Goal: Answer question/provide support: Share knowledge or assist other users

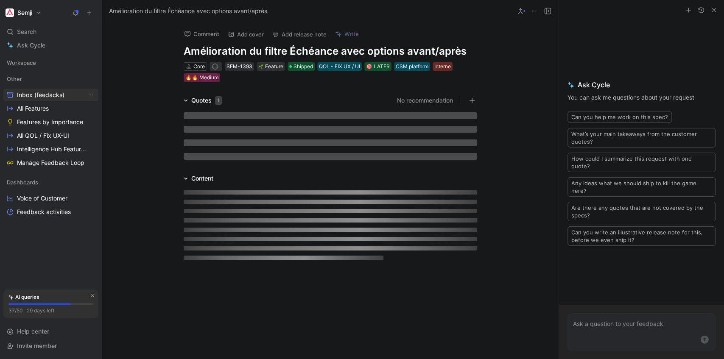
click at [40, 91] on span "Inbox (feedacks)" at bounding box center [40, 95] width 47 height 8
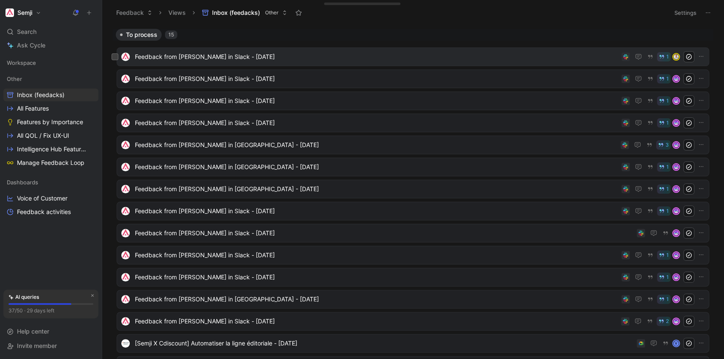
click at [217, 58] on span "Feedback from [PERSON_NAME] in Slack - [DATE]" at bounding box center [376, 57] width 483 height 10
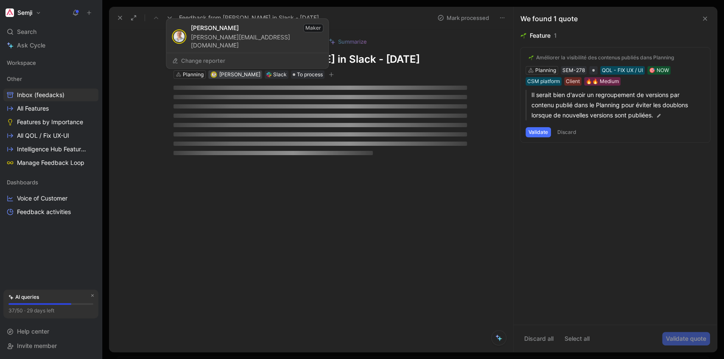
click at [234, 75] on span "[PERSON_NAME]" at bounding box center [239, 74] width 41 height 6
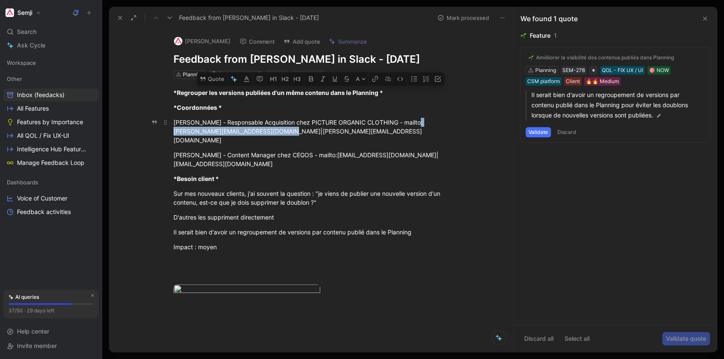
drag, startPoint x: 409, startPoint y: 121, endPoint x: 232, endPoint y: 131, distance: 177.5
click at [230, 130] on div "[PERSON_NAME] - Responsable Acquisition chez PICTURE ORGANIC CLOTHING - mailto:…" at bounding box center [319, 131] width 293 height 27
copy div "[PERSON_NAME][EMAIL_ADDRESS][DOMAIN_NAME]"
click at [232, 76] on span "[PERSON_NAME]" at bounding box center [239, 74] width 41 height 6
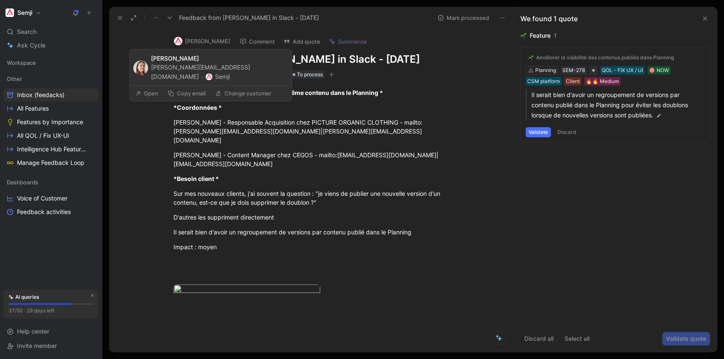
click at [204, 42] on button "[PERSON_NAME]" at bounding box center [202, 41] width 64 height 13
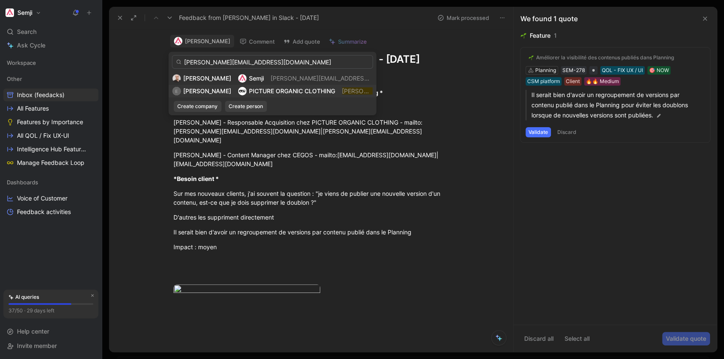
type input "[PERSON_NAME][EMAIL_ADDRESS][DOMAIN_NAME]"
click at [279, 92] on span "PICTURE ORGANIC CLOTHING" at bounding box center [292, 90] width 86 height 7
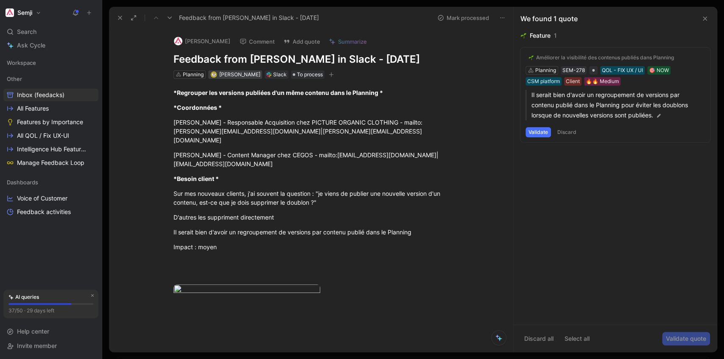
click at [237, 76] on span "[PERSON_NAME]" at bounding box center [239, 74] width 41 height 6
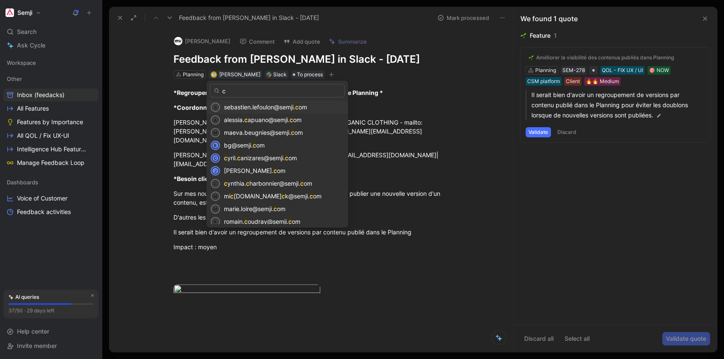
type input "cy"
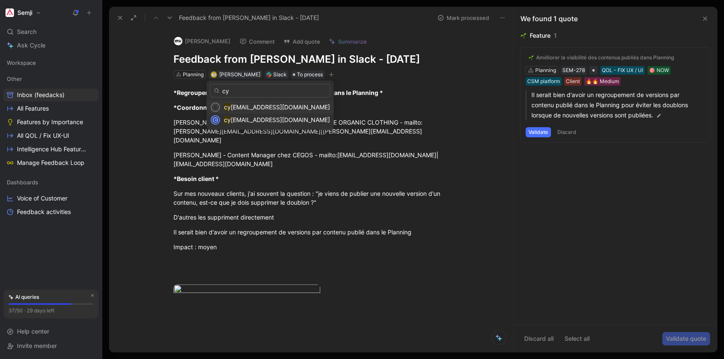
click at [248, 106] on span "[EMAIL_ADDRESS][DOMAIN_NAME]" at bounding box center [280, 106] width 99 height 7
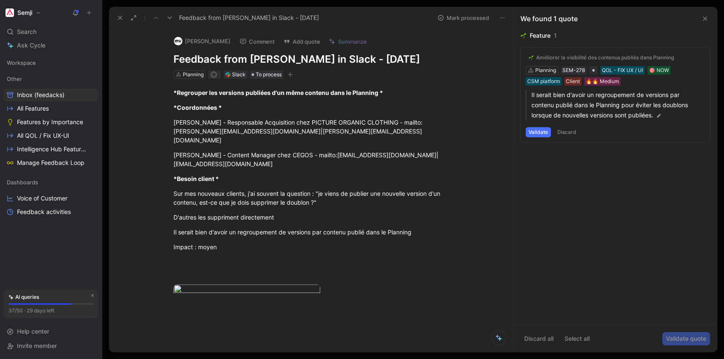
click at [688, 77] on div "Améliorer la visibilité des contenus publiés dans Planning Planning SEM-278 QOL…" at bounding box center [615, 94] width 190 height 95
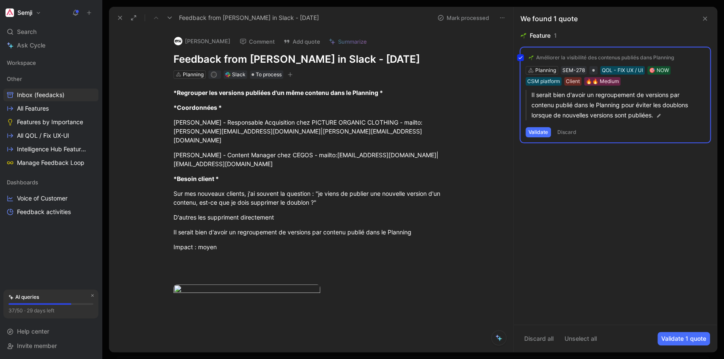
click at [532, 133] on div "Améliorer la visibilité des contenus publiés dans Planning Planning SEM-278 QOL…" at bounding box center [615, 94] width 190 height 95
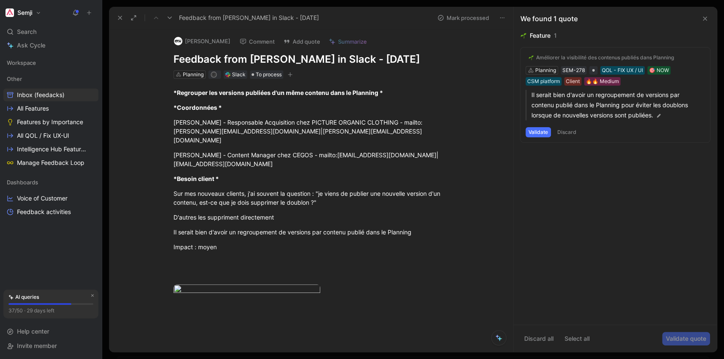
click at [543, 132] on button "Validate" at bounding box center [537, 132] width 25 height 10
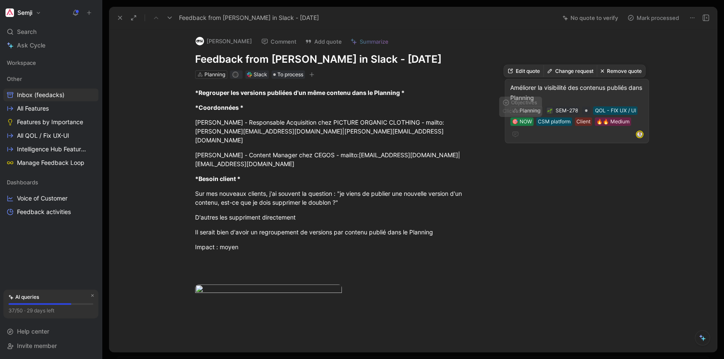
click at [521, 121] on div "🎯 NOW" at bounding box center [522, 121] width 20 height 8
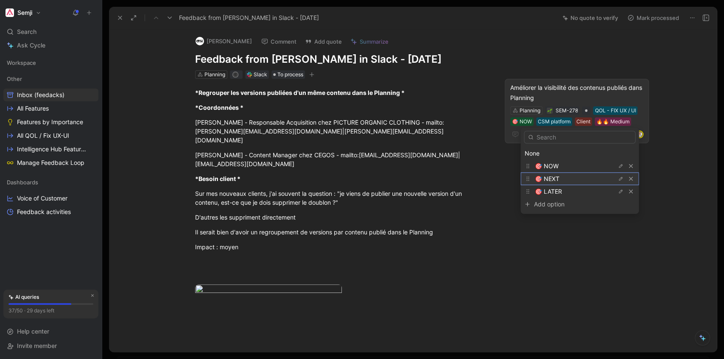
click at [561, 179] on div "🎯 NEXT" at bounding box center [566, 179] width 64 height 10
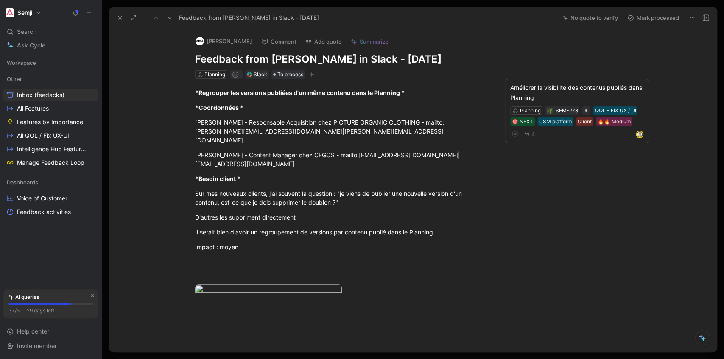
click at [659, 18] on button "Mark processed" at bounding box center [652, 18] width 59 height 12
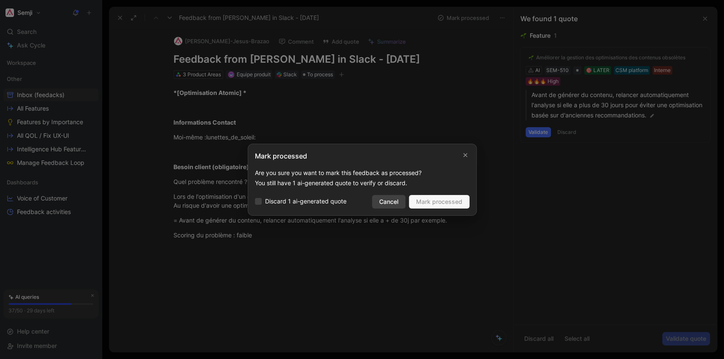
click at [391, 200] on span "Cancel" at bounding box center [388, 202] width 19 height 10
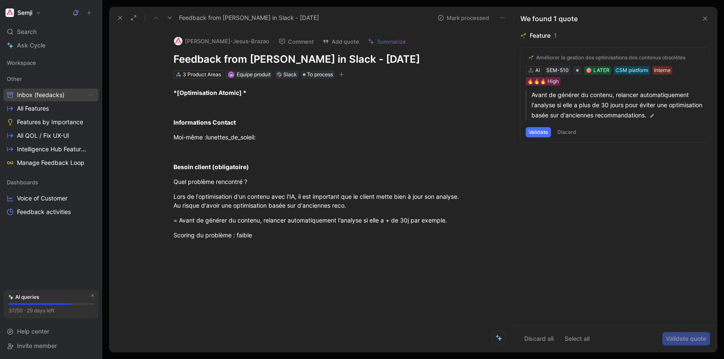
click at [64, 97] on link "Inbox (feedacks)" at bounding box center [50, 95] width 95 height 13
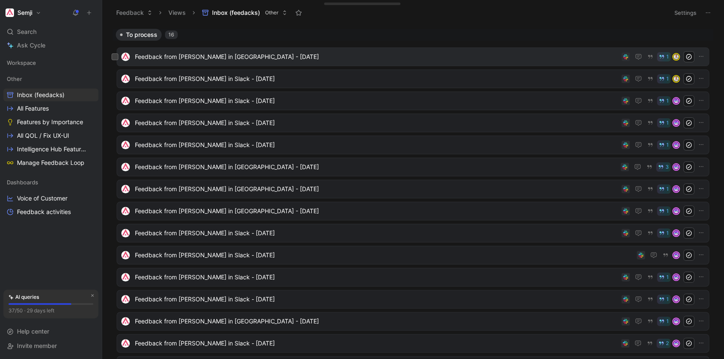
click at [220, 59] on span "Feedback from [PERSON_NAME] in [GEOGRAPHIC_DATA] - [DATE]" at bounding box center [376, 57] width 483 height 10
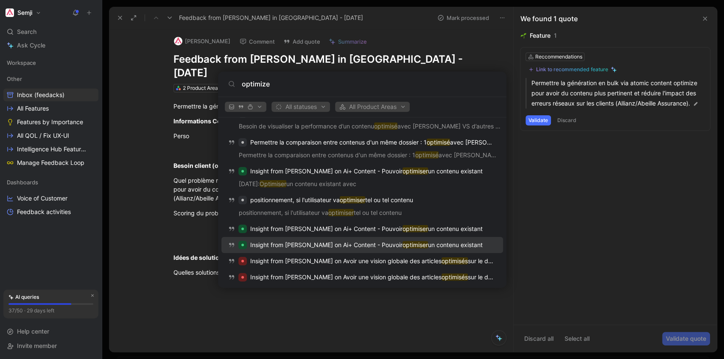
scroll to position [424, 0]
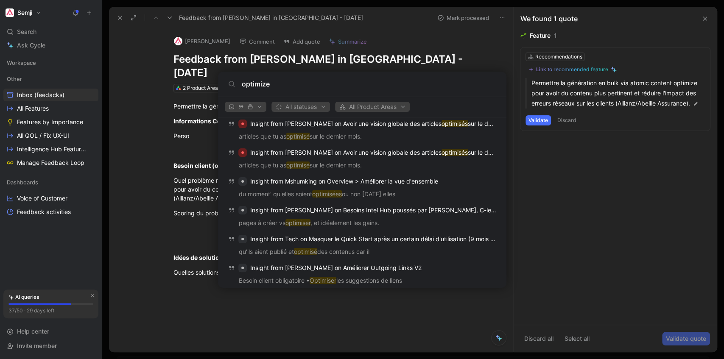
drag, startPoint x: 265, startPoint y: 86, endPoint x: 234, endPoint y: 85, distance: 30.6
click at [234, 85] on div "optimize" at bounding box center [362, 84] width 268 height 10
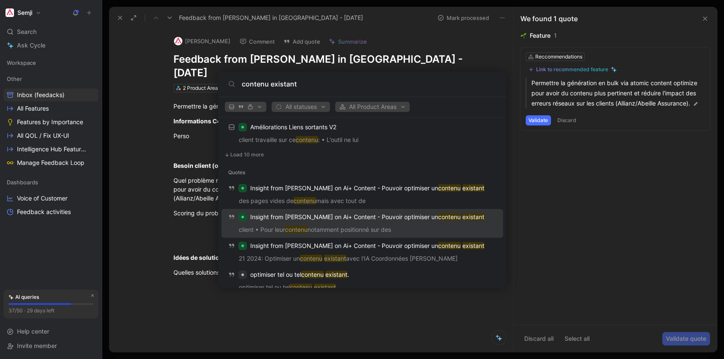
scroll to position [765, 0]
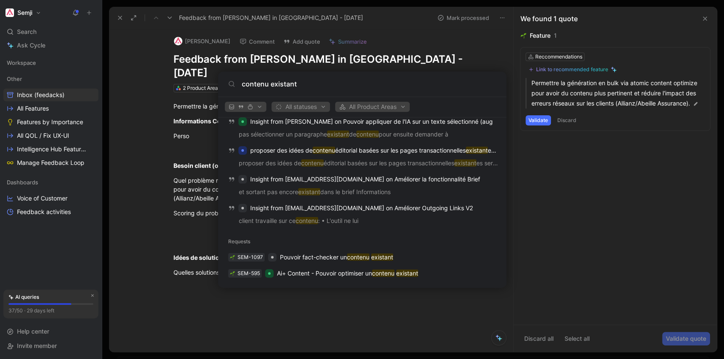
type input "contenu existant"
click at [588, 68] on body "Semji Search Ctrl K Ask Cycle Workspace Other Inbox (feedacks) All Features Fea…" at bounding box center [362, 179] width 724 height 359
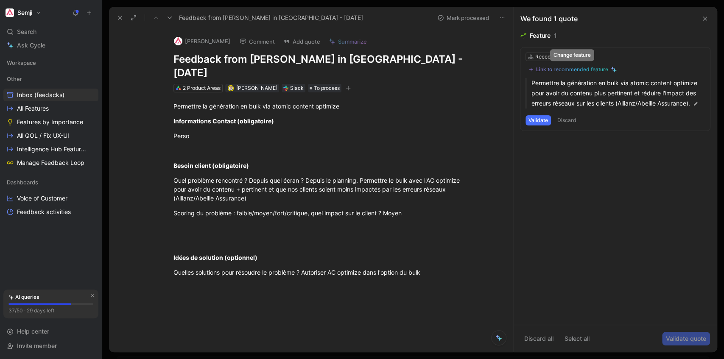
click at [585, 70] on div "Link to recommended feature" at bounding box center [572, 69] width 72 height 7
click at [542, 120] on button "Validate" at bounding box center [537, 120] width 25 height 10
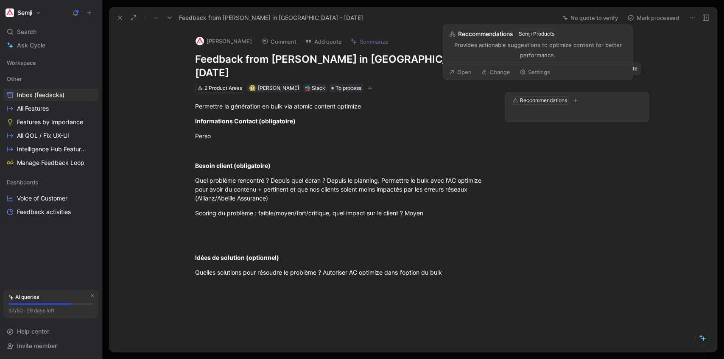
click at [553, 108] on p at bounding box center [576, 113] width 133 height 10
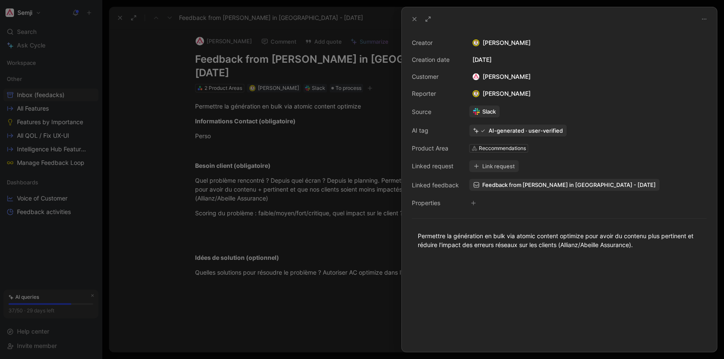
click at [491, 165] on button "Link request" at bounding box center [494, 166] width 50 height 12
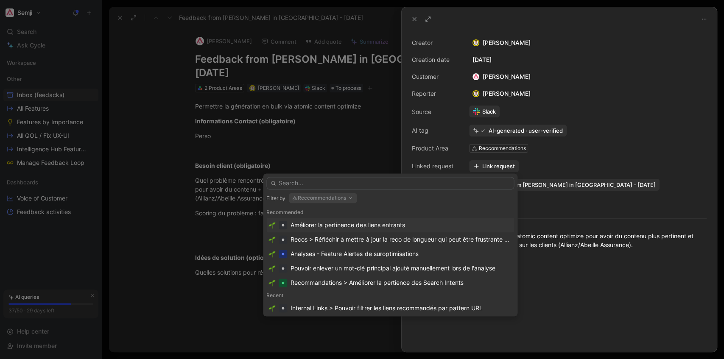
click at [321, 196] on button "Reccommendations" at bounding box center [323, 198] width 68 height 10
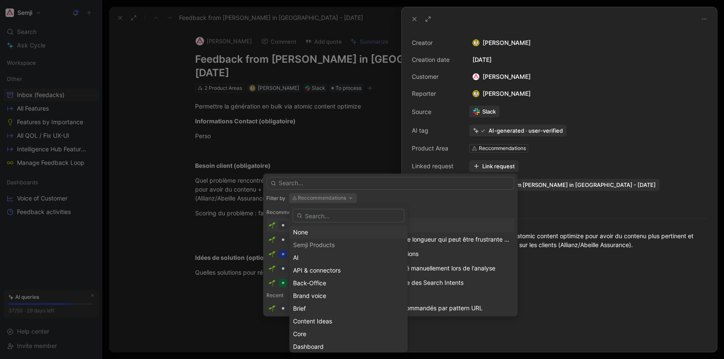
click at [326, 235] on div "None" at bounding box center [348, 232] width 111 height 10
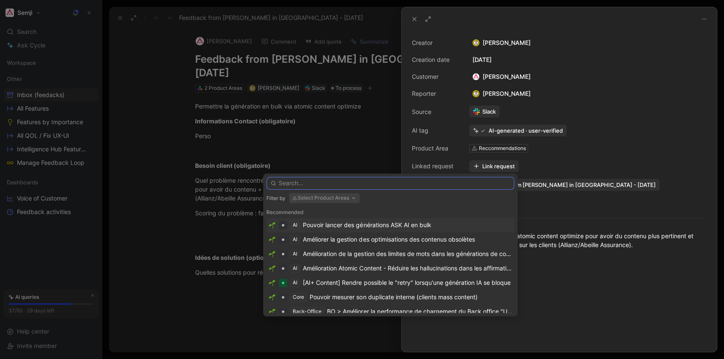
click at [319, 182] on input "text" at bounding box center [390, 183] width 248 height 13
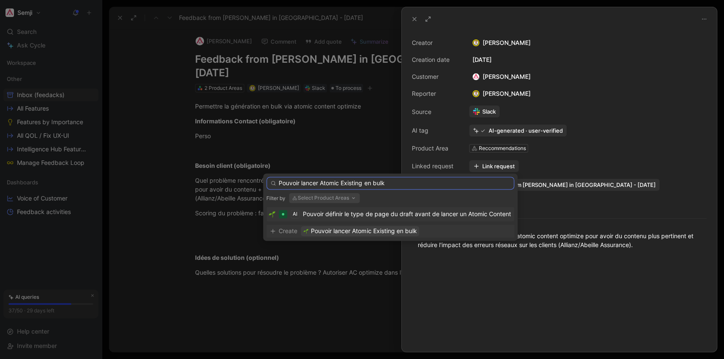
type input "Pouvoir lancer Atomic Existing en bulk"
click at [364, 229] on span "Pouvoir lancer Atomic Existing en bulk" at bounding box center [364, 231] width 106 height 10
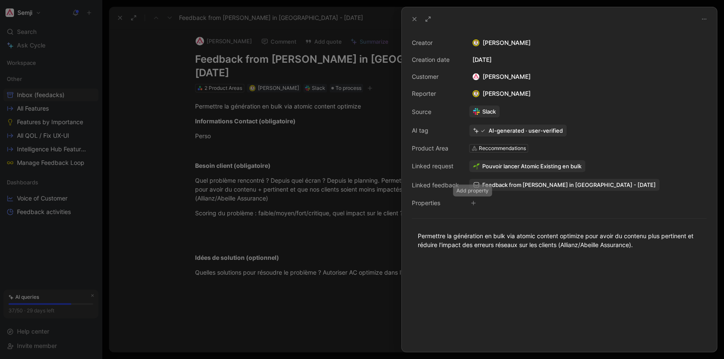
click at [473, 202] on icon "button" at bounding box center [473, 203] width 0 height 5
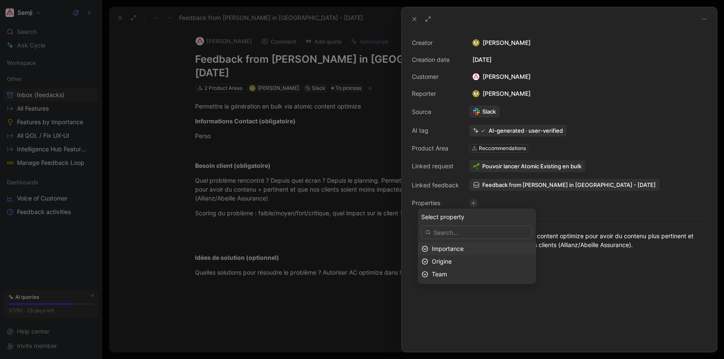
click at [469, 252] on div "Importance" at bounding box center [482, 249] width 101 height 10
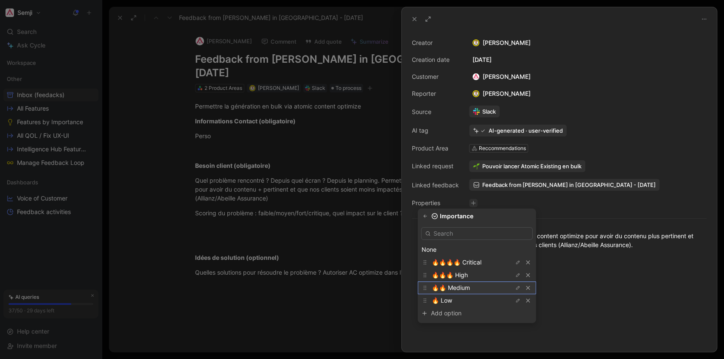
click at [466, 288] on span "🔥🔥 Medium" at bounding box center [451, 287] width 38 height 7
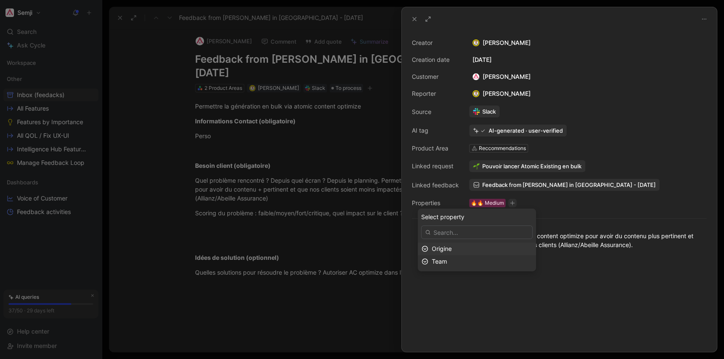
click at [457, 249] on div "Origine" at bounding box center [482, 249] width 101 height 10
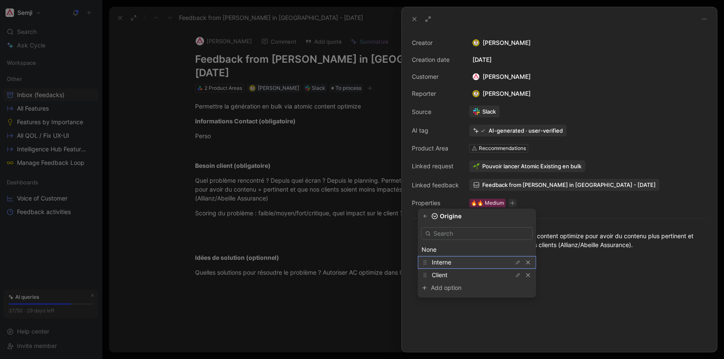
click at [456, 261] on div "Interne" at bounding box center [464, 262] width 64 height 10
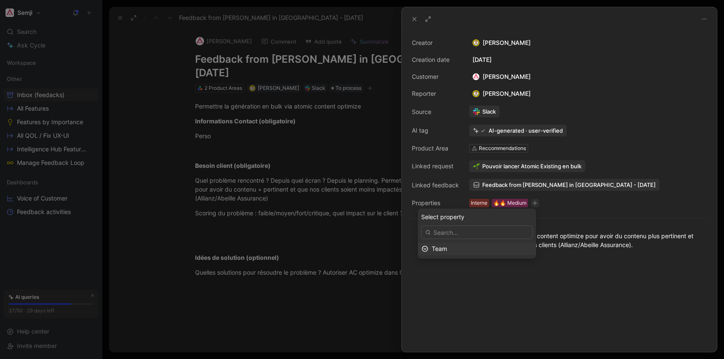
click at [451, 253] on div "Team" at bounding box center [482, 249] width 101 height 10
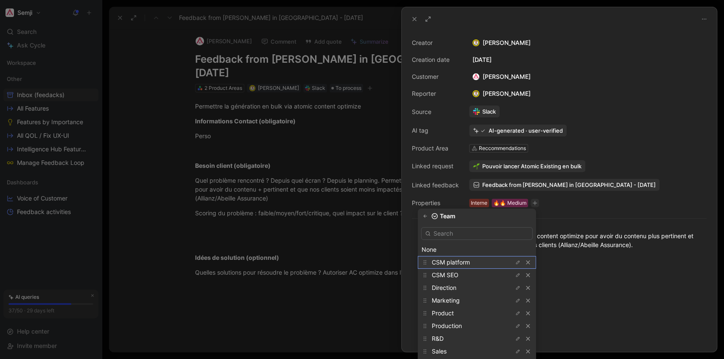
click at [454, 261] on span "CSM platform" at bounding box center [451, 262] width 38 height 7
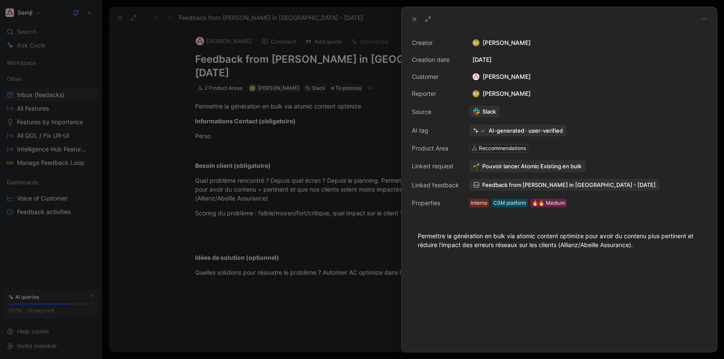
click at [358, 310] on div at bounding box center [362, 179] width 724 height 359
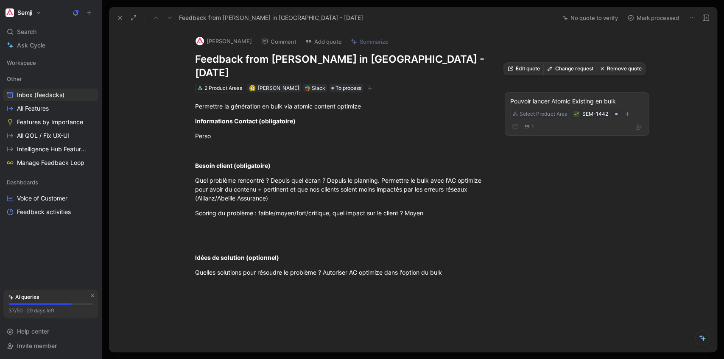
click at [552, 110] on div "Select Product Area" at bounding box center [543, 114] width 47 height 8
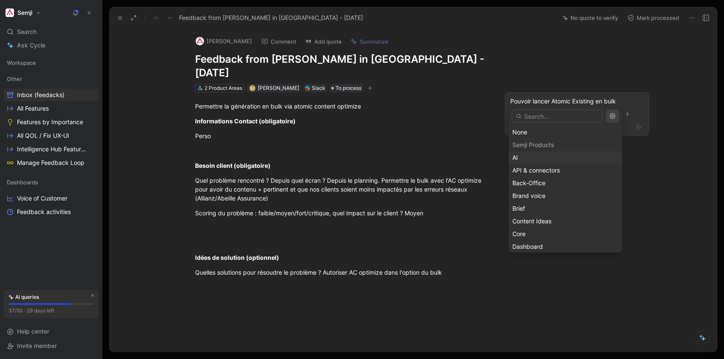
click at [534, 162] on div "AI" at bounding box center [565, 158] width 106 height 10
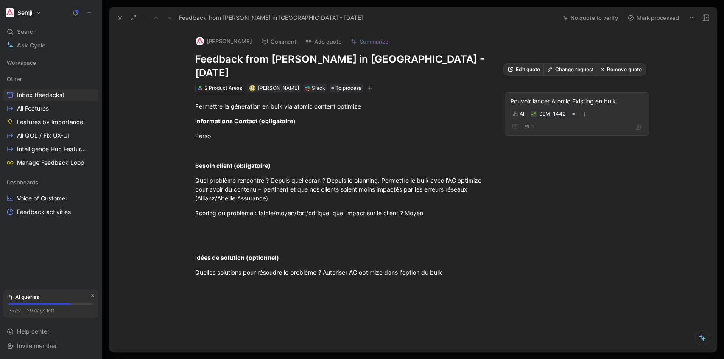
click at [604, 109] on div "AI SEM-1442" at bounding box center [576, 114] width 135 height 10
click at [582, 112] on icon "button" at bounding box center [584, 114] width 5 height 5
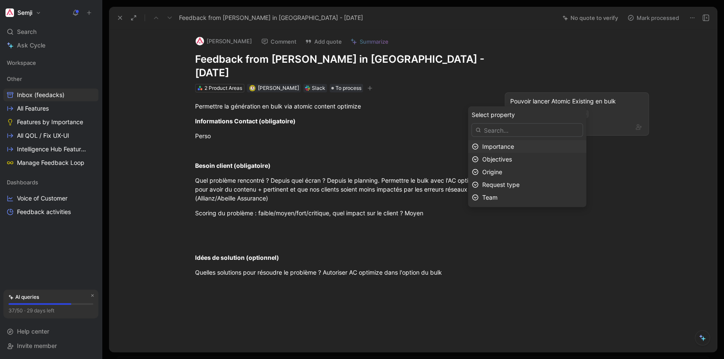
click at [511, 153] on div "Importance" at bounding box center [527, 146] width 118 height 13
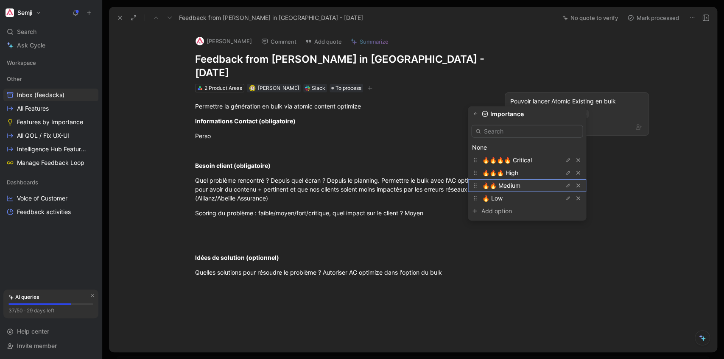
click at [517, 187] on span "🔥🔥 Medium" at bounding box center [501, 185] width 38 height 7
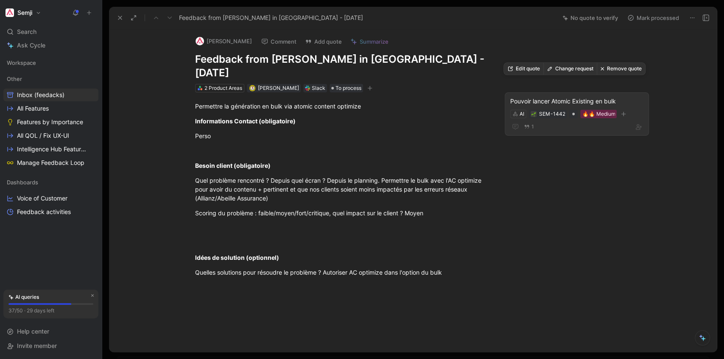
click at [608, 96] on div "Pouvoir lancer Atomic Existing en bulk" at bounding box center [576, 101] width 133 height 10
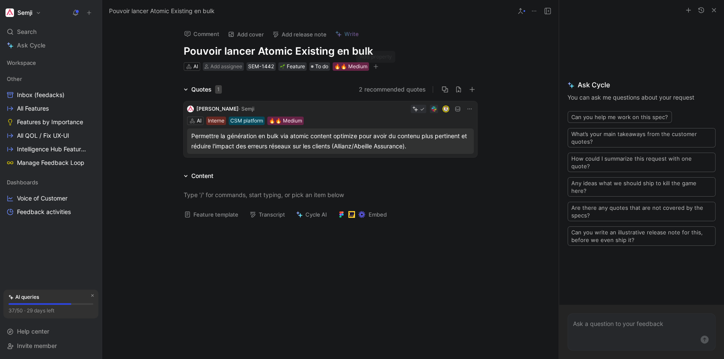
click at [375, 69] on icon "button" at bounding box center [375, 66] width 5 height 5
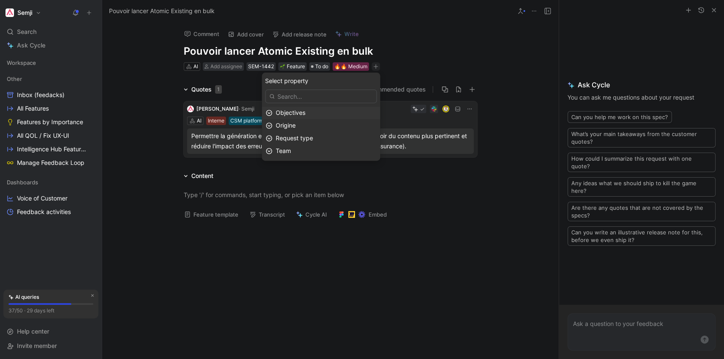
click at [305, 114] on span "Objectives" at bounding box center [291, 112] width 30 height 7
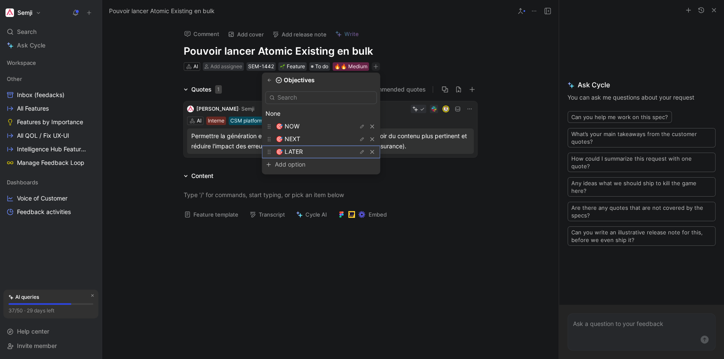
click at [311, 148] on div "🎯 LATER" at bounding box center [308, 152] width 64 height 10
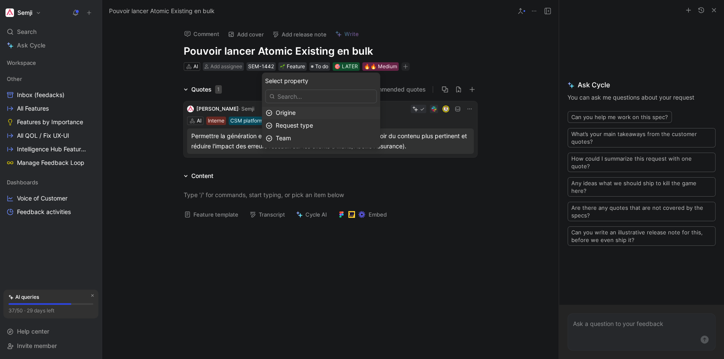
click at [315, 110] on div "Origine" at bounding box center [326, 113] width 101 height 10
click at [311, 123] on div "Interne" at bounding box center [308, 126] width 64 height 10
click at [311, 112] on span "Request type" at bounding box center [294, 112] width 37 height 7
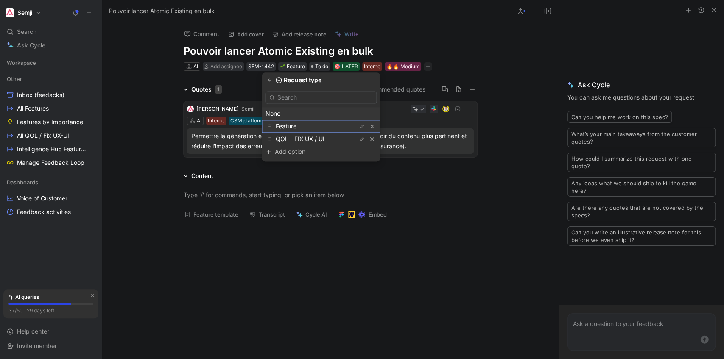
click at [310, 128] on div "Feature" at bounding box center [308, 126] width 64 height 10
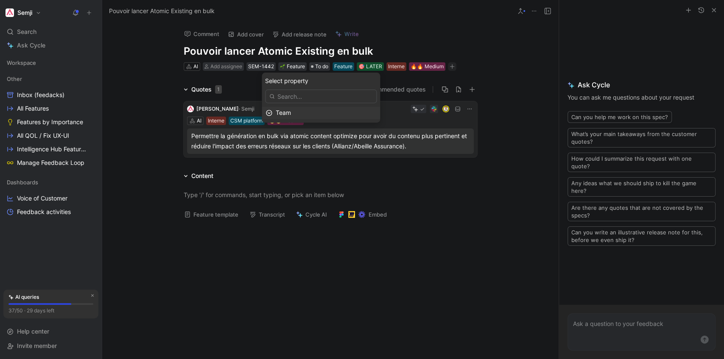
click at [313, 109] on div "Team" at bounding box center [326, 113] width 101 height 10
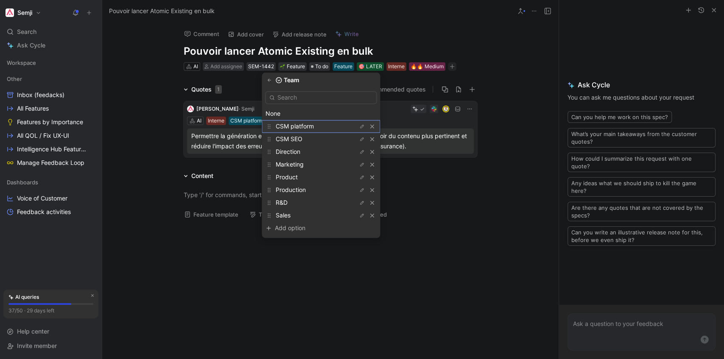
click at [314, 126] on span "CSM platform" at bounding box center [295, 126] width 38 height 7
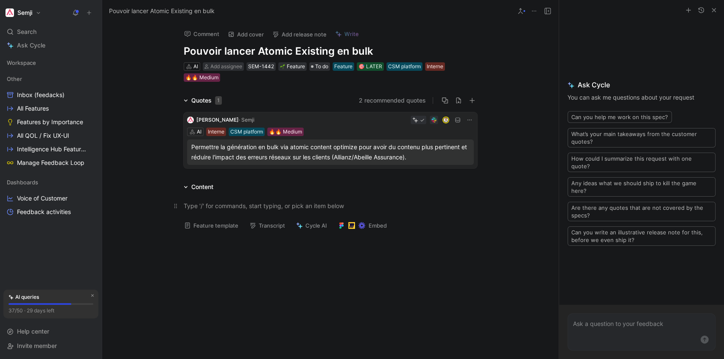
click at [428, 202] on div at bounding box center [330, 205] width 293 height 9
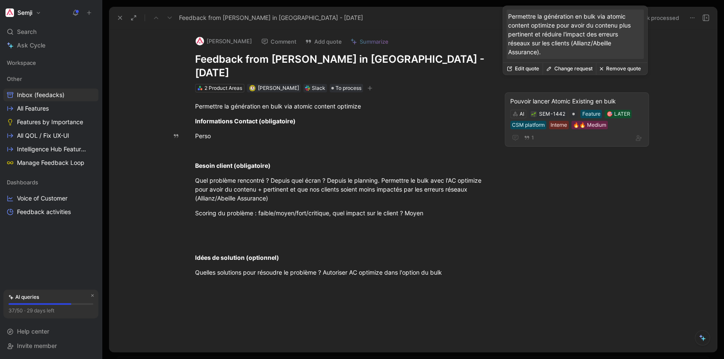
click at [626, 96] on div "Pouvoir lancer Atomic Existing en bulk" at bounding box center [576, 101] width 133 height 10
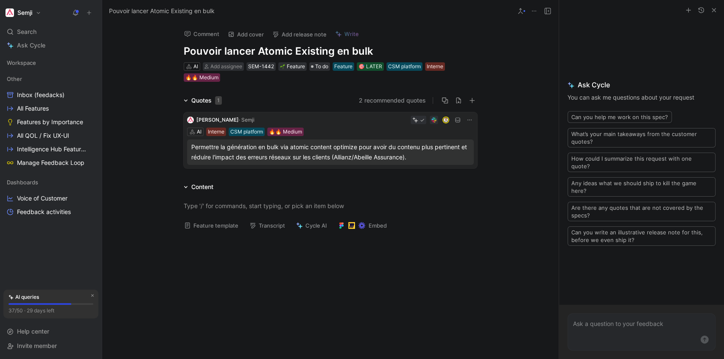
drag, startPoint x: 470, startPoint y: 179, endPoint x: 475, endPoint y: 177, distance: 5.7
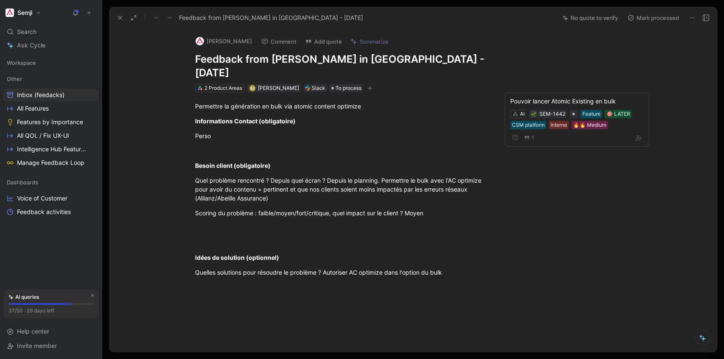
click at [648, 16] on button "Mark processed" at bounding box center [652, 18] width 59 height 12
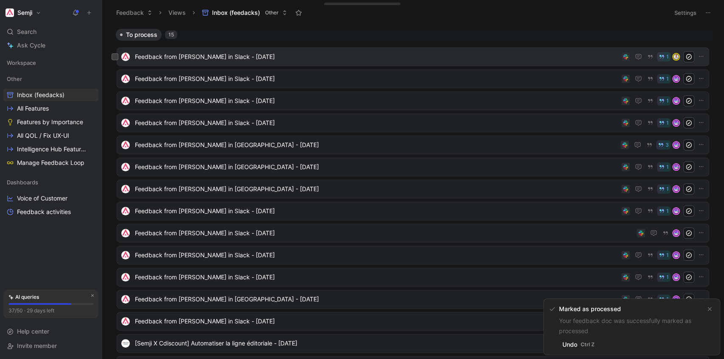
click at [205, 56] on span "Feedback from [PERSON_NAME] in Slack - [DATE]" at bounding box center [376, 57] width 483 height 10
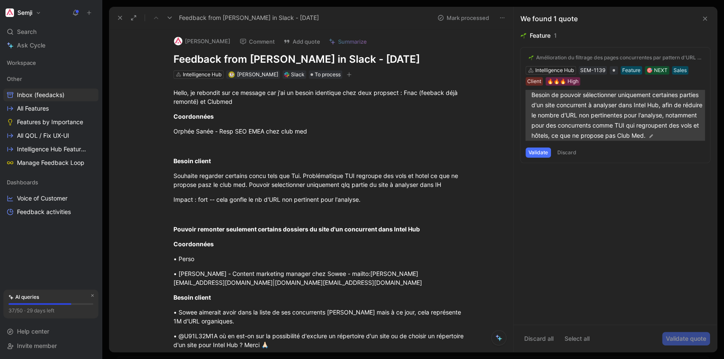
click at [580, 109] on p "Besoin de pouvoir sélectionner uniquement certaines parties d'un site concurren…" at bounding box center [617, 115] width 173 height 51
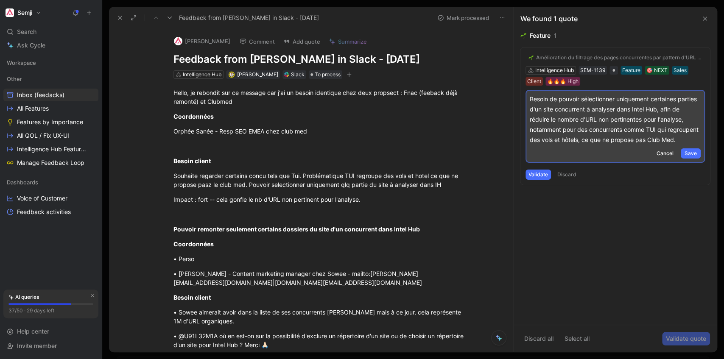
click at [596, 82] on div "Amélioration du filtrage des pages concurrentes par pattern d'URL avancé Intell…" at bounding box center [615, 115] width 190 height 137
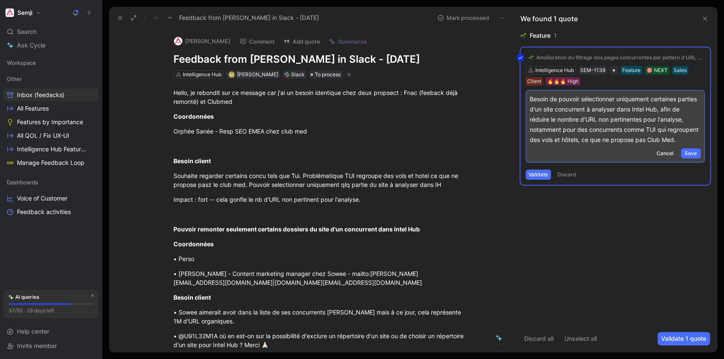
click at [596, 82] on div "Amélioration du filtrage des pages concurrentes par pattern d'URL avancé Intell…" at bounding box center [615, 115] width 190 height 137
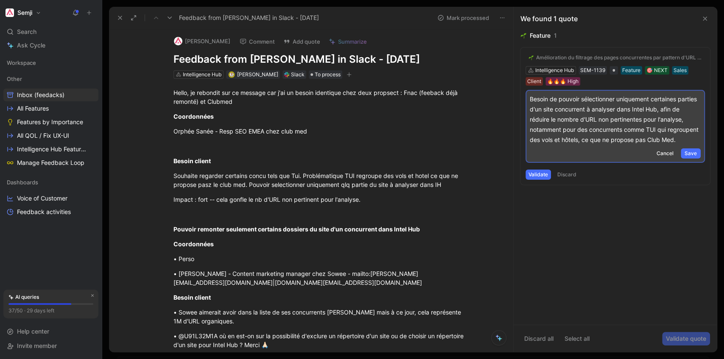
click at [625, 40] on div "Feature 1" at bounding box center [615, 36] width 190 height 10
click at [541, 180] on button "Validate" at bounding box center [537, 175] width 25 height 10
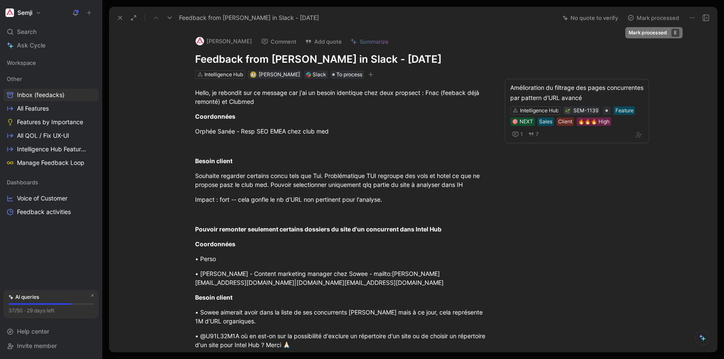
click at [658, 14] on button "Mark processed" at bounding box center [652, 18] width 59 height 12
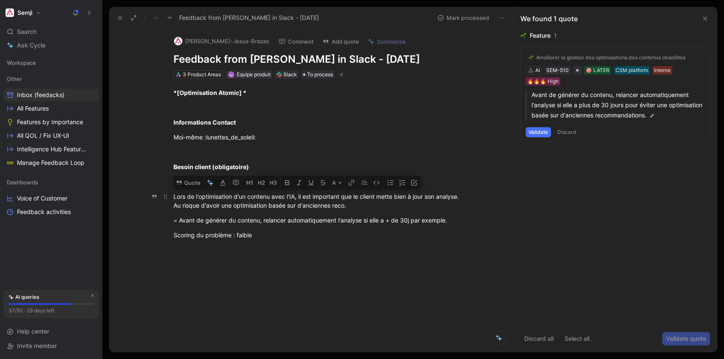
drag, startPoint x: 248, startPoint y: 209, endPoint x: 354, endPoint y: 218, distance: 106.0
click at [354, 210] on div "Lors de l'optimisation d'un contenu avec l'IA, il est important que le client m…" at bounding box center [319, 201] width 293 height 18
drag, startPoint x: 231, startPoint y: 208, endPoint x: 243, endPoint y: 207, distance: 11.9
click at [243, 207] on div "Lors de l'optimisation d'un contenu avec l'IA, il est important que le client m…" at bounding box center [319, 201] width 293 height 18
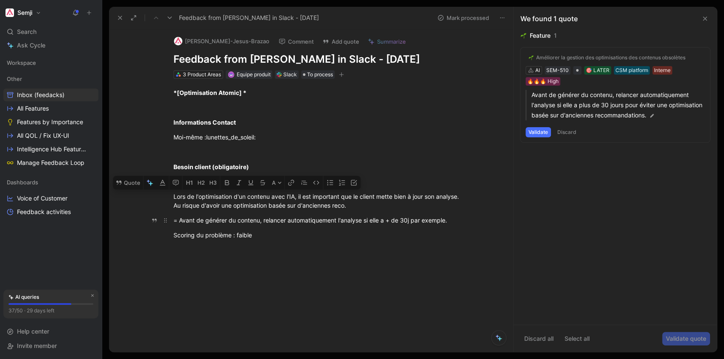
click at [240, 225] on div "= Avant de générer du contenu, relancer automatiquement l'analyse si elle a + d…" at bounding box center [319, 220] width 293 height 9
drag, startPoint x: 199, startPoint y: 234, endPoint x: 264, endPoint y: 235, distance: 64.5
click at [264, 225] on div "= Avant de générer du contenu, relancer automatiquement l'analyse si elle a + d…" at bounding box center [319, 220] width 293 height 9
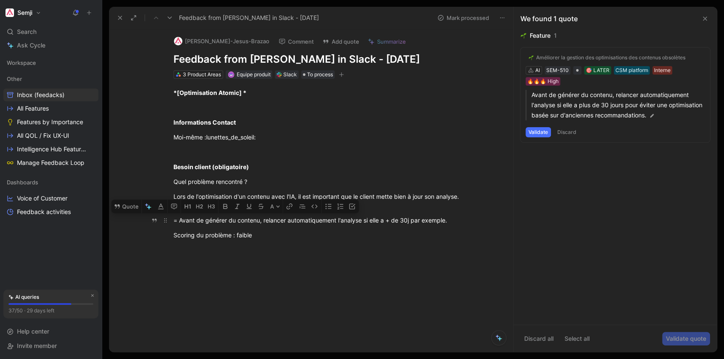
click at [264, 225] on div "= Avant de générer du contenu, relancer automatiquement l'analyse si elle a + d…" at bounding box center [319, 220] width 293 height 9
click at [598, 54] on div "Améliorer la gestion des optimisations des contenus obsolètes" at bounding box center [610, 57] width 149 height 7
click at [597, 89] on div "Améliorer la gestion des optimisations des contenus obsolètes" at bounding box center [607, 85] width 152 height 20
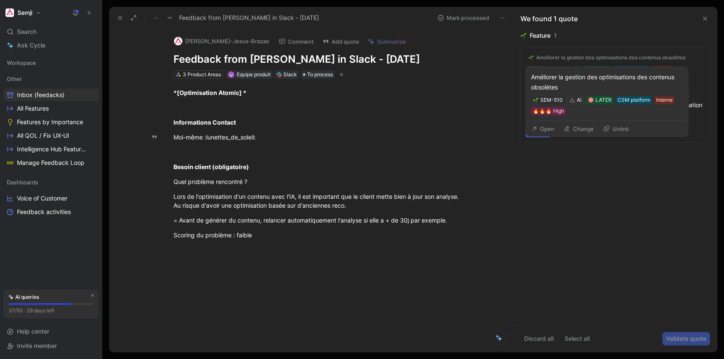
click at [613, 49] on div "Améliorer la gestion des optimisations des contenus obsolètes AI SEM-510 🎯 LATE…" at bounding box center [615, 94] width 190 height 95
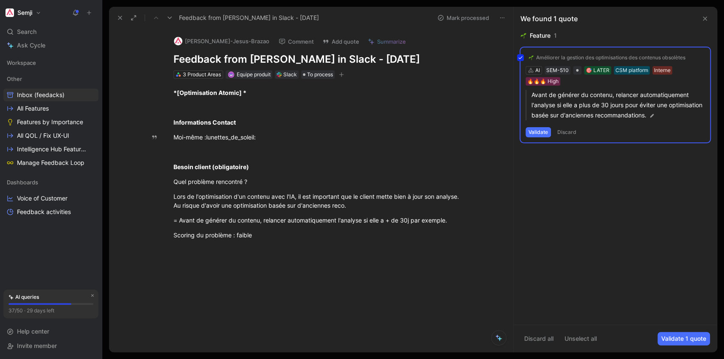
click at [611, 60] on div "Améliorer la gestion des optimisations des contenus obsolètes AI SEM-510 🎯 LATE…" at bounding box center [615, 94] width 190 height 95
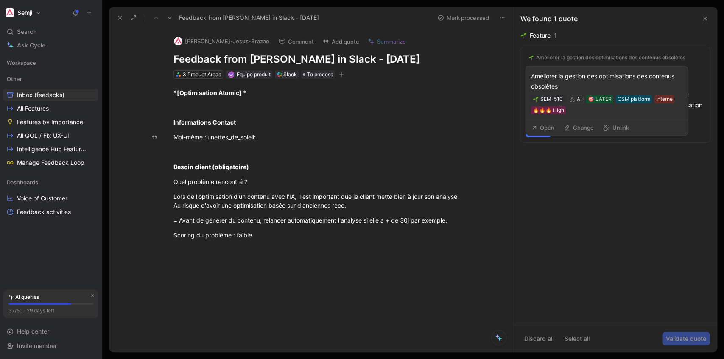
click at [540, 129] on button "Open" at bounding box center [543, 128] width 31 height 12
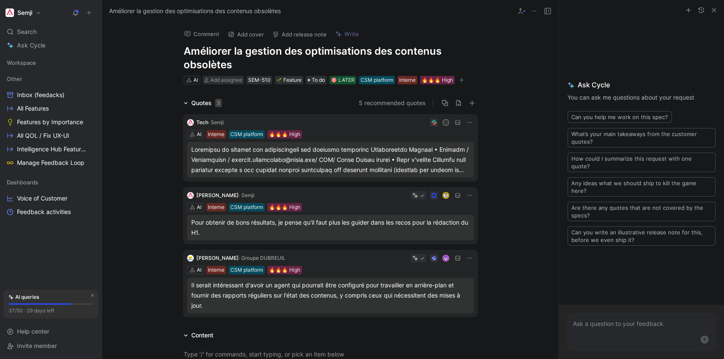
click at [357, 171] on div at bounding box center [330, 160] width 278 height 31
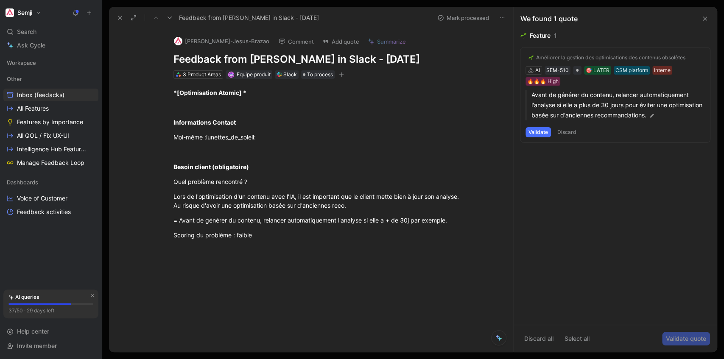
click at [598, 83] on div "Améliorer la gestion des optimisations des contenus obsolètes AI SEM-510 🎯 LATE…" at bounding box center [615, 94] width 190 height 95
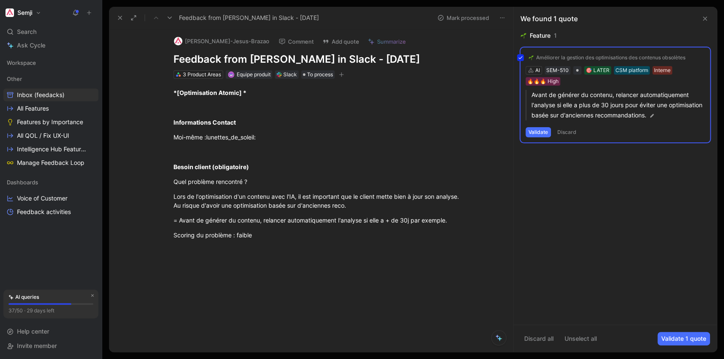
click at [598, 83] on div "Améliorer la gestion des optimisations des contenus obsolètes AI SEM-510 🎯 LATE…" at bounding box center [615, 94] width 190 height 95
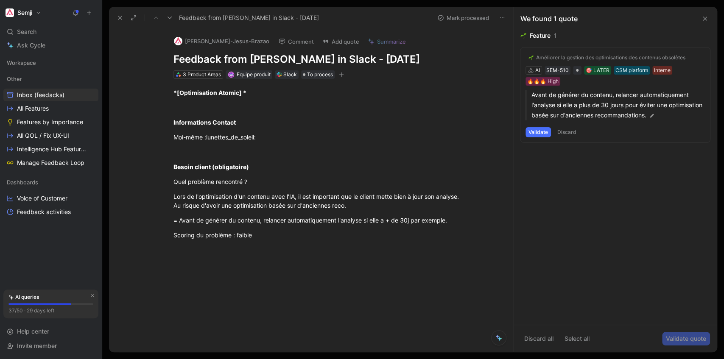
click at [534, 135] on button "Validate" at bounding box center [537, 132] width 25 height 10
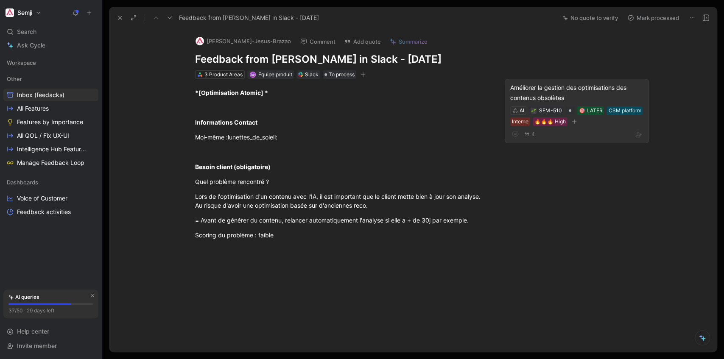
click at [592, 103] on div "Améliorer la gestion des optimisations des contenus obsolètes" at bounding box center [576, 93] width 133 height 20
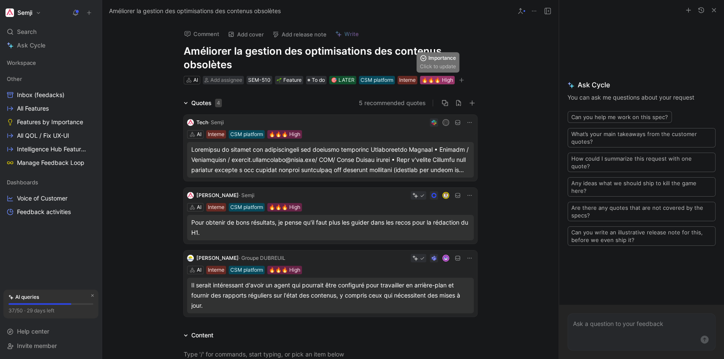
click at [439, 81] on div "🔥🔥🔥 High" at bounding box center [437, 80] width 31 height 8
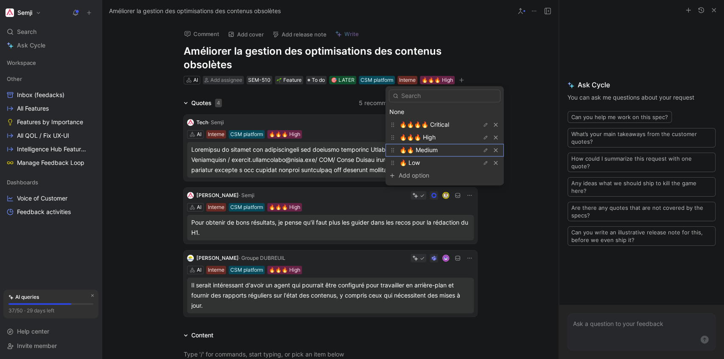
click at [433, 151] on span "🔥🔥 Medium" at bounding box center [418, 149] width 38 height 7
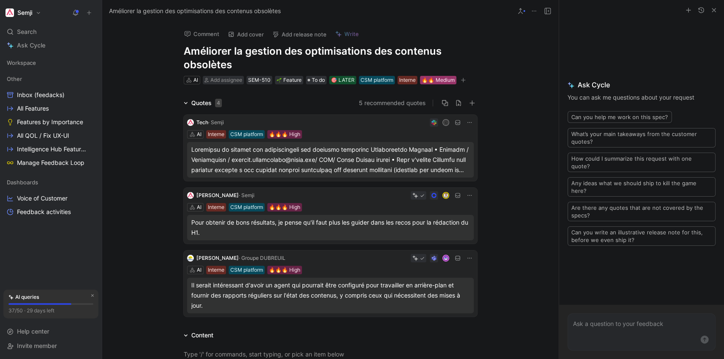
click at [436, 80] on div "🔥🔥 Medium" at bounding box center [438, 80] width 33 height 8
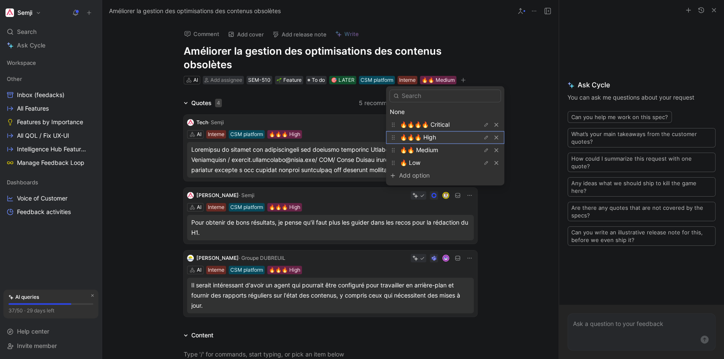
click at [431, 137] on span "🔥🔥🔥 High" at bounding box center [418, 137] width 36 height 7
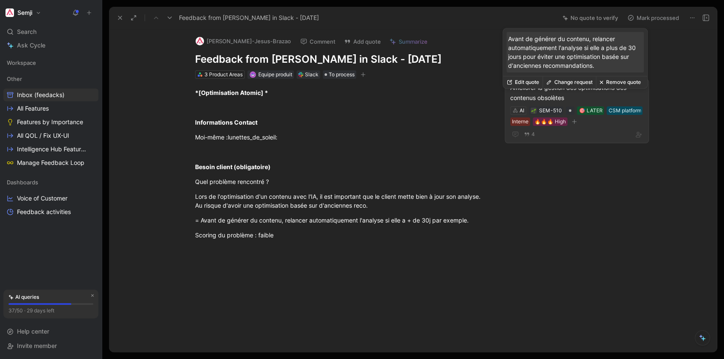
click at [573, 82] on button "Change request" at bounding box center [568, 82] width 53 height 12
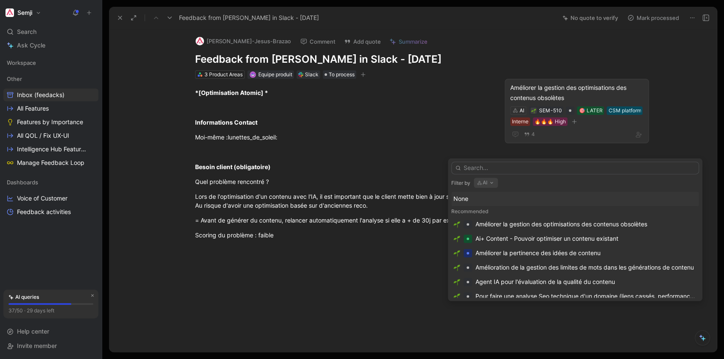
click at [493, 167] on input "text" at bounding box center [575, 168] width 248 height 13
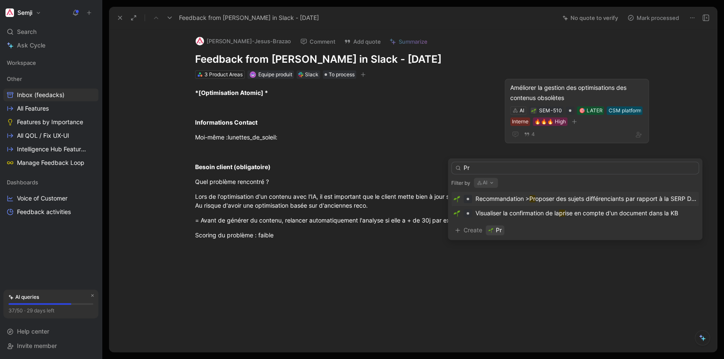
type input "P"
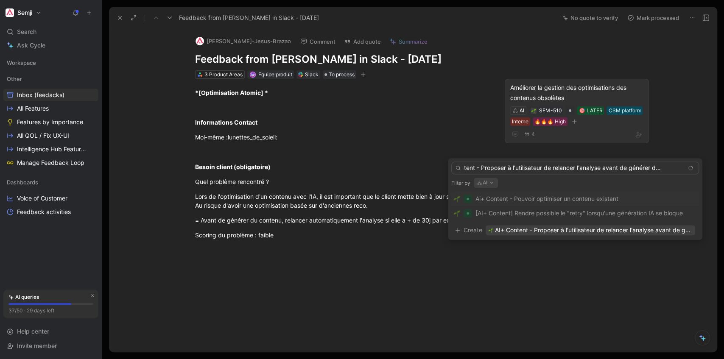
scroll to position [0, 27]
type input "AI+ Content - Proposer à l'utilisateur de relancer l'analyse avant de générer d…"
click at [530, 226] on span "AI+ Content - Proposer à l'utilisateur de relancer l'analyse avant de générer d…" at bounding box center [594, 230] width 198 height 10
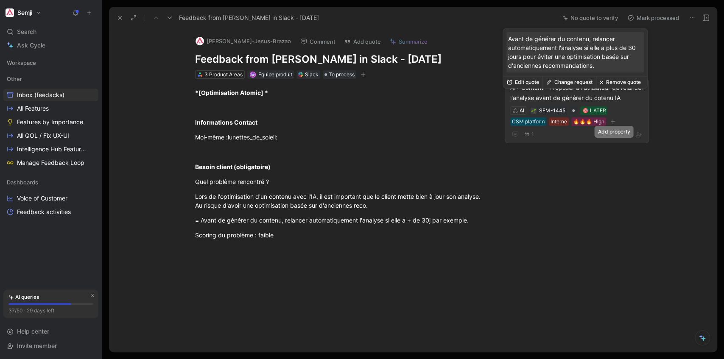
click at [614, 124] on icon "button" at bounding box center [612, 121] width 5 height 5
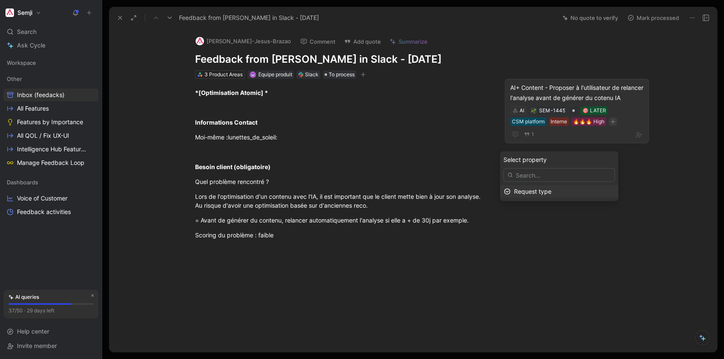
click at [542, 193] on span "Request type" at bounding box center [532, 191] width 37 height 7
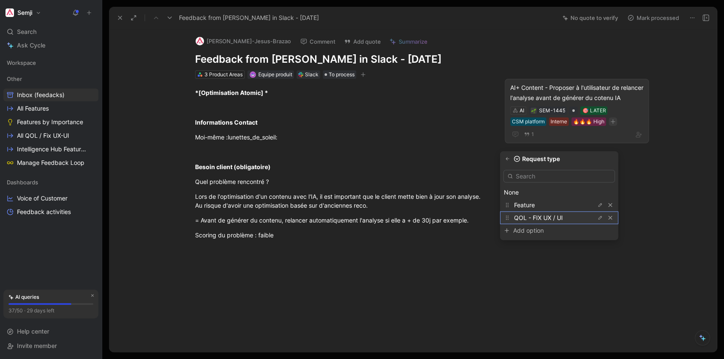
click at [537, 220] on span "QOL - FIX UX / UI" at bounding box center [538, 217] width 49 height 7
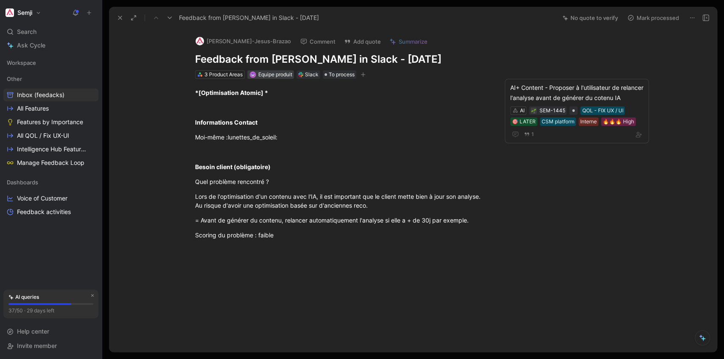
click at [266, 78] on span "Equipe produit" at bounding box center [275, 74] width 34 height 6
click at [238, 38] on button "[PERSON_NAME]-Jesus-Brazao" at bounding box center [243, 41] width 103 height 13
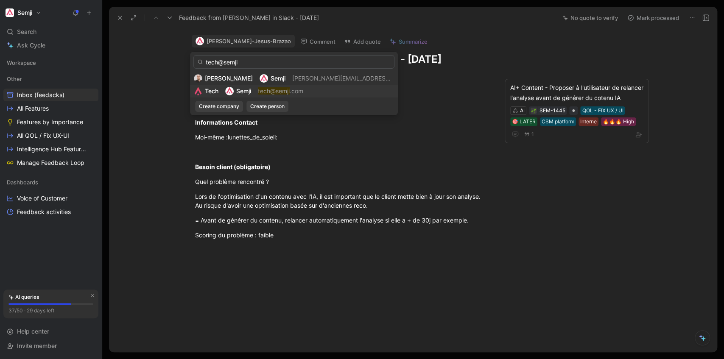
type input "tech@semji"
click at [279, 88] on mark "tech@semji" at bounding box center [274, 90] width 32 height 7
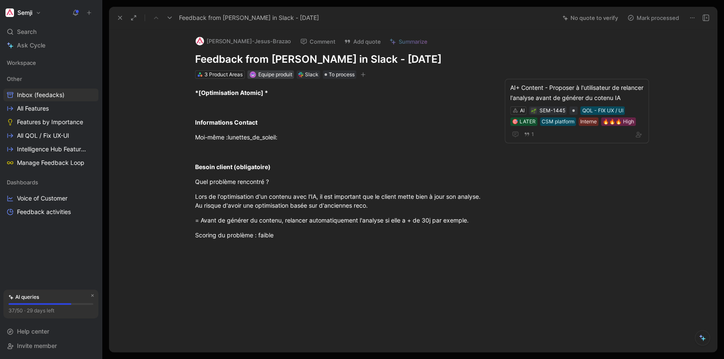
click at [280, 78] on span "Equipe produit" at bounding box center [275, 74] width 34 height 6
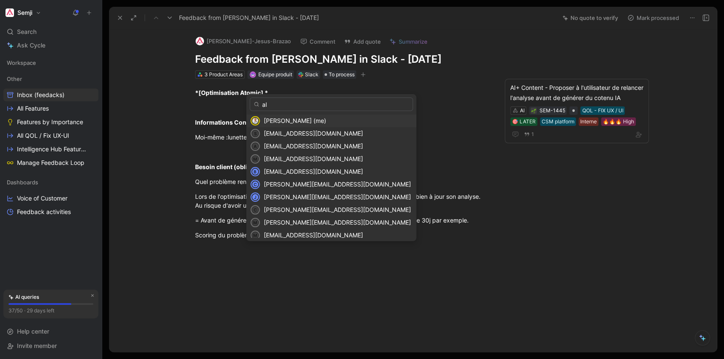
type input "ale"
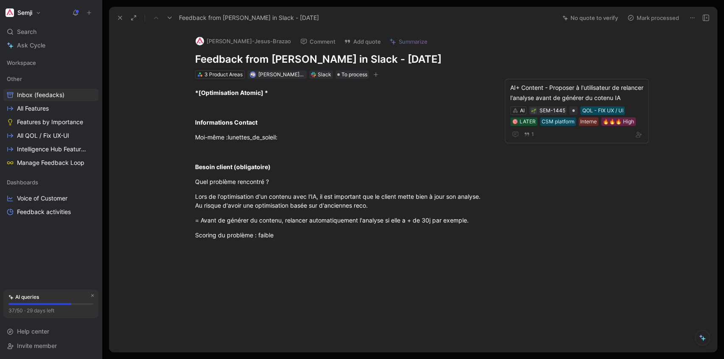
click at [374, 79] on button "button" at bounding box center [376, 74] width 8 height 8
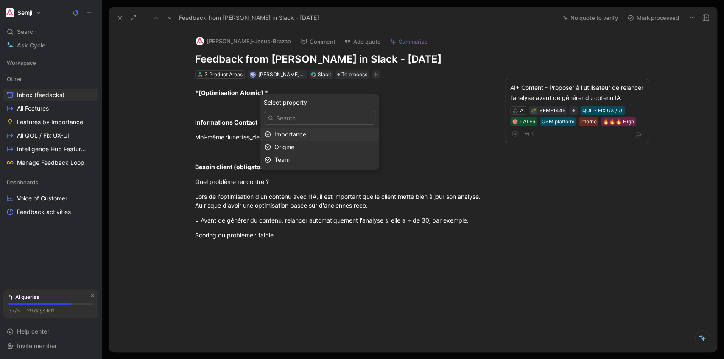
click at [306, 137] on span "Importance" at bounding box center [290, 134] width 32 height 7
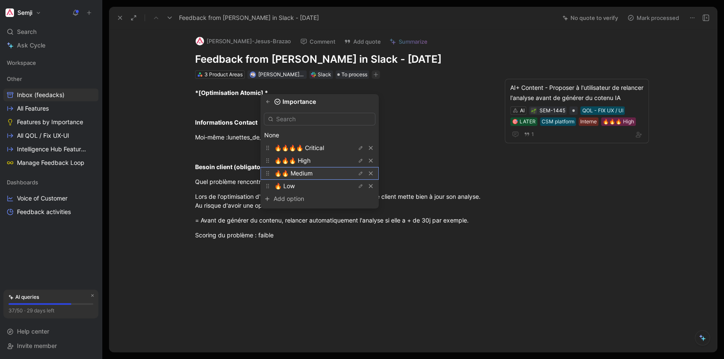
click at [310, 173] on span "🔥🔥 Medium" at bounding box center [293, 173] width 38 height 7
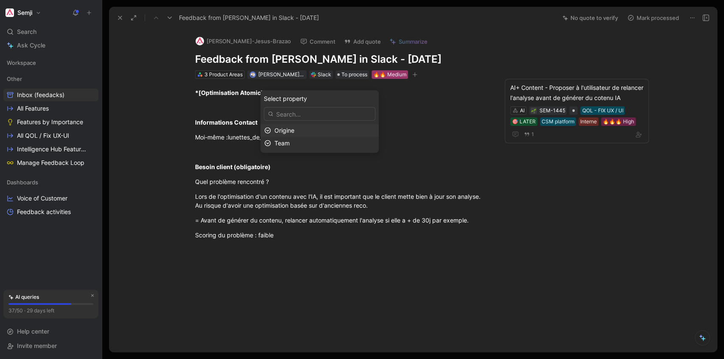
click at [395, 79] on div "🔥🔥 Medium" at bounding box center [389, 74] width 33 height 8
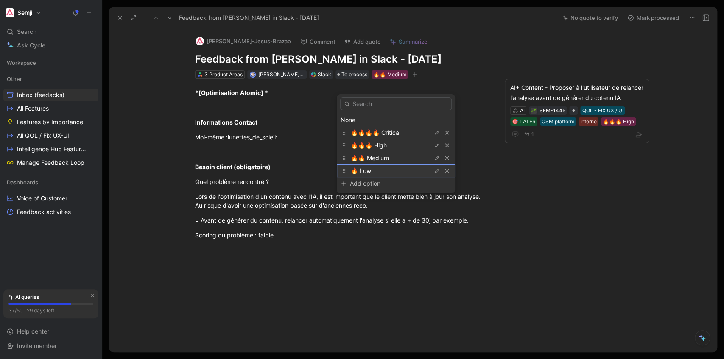
click at [372, 170] on div "🔥 Low" at bounding box center [383, 171] width 64 height 10
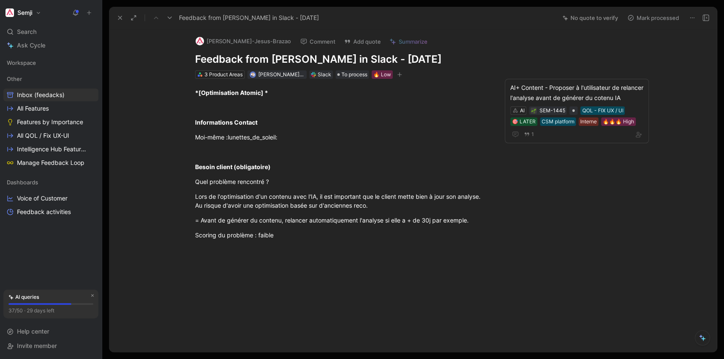
click at [397, 77] on icon "button" at bounding box center [399, 74] width 5 height 5
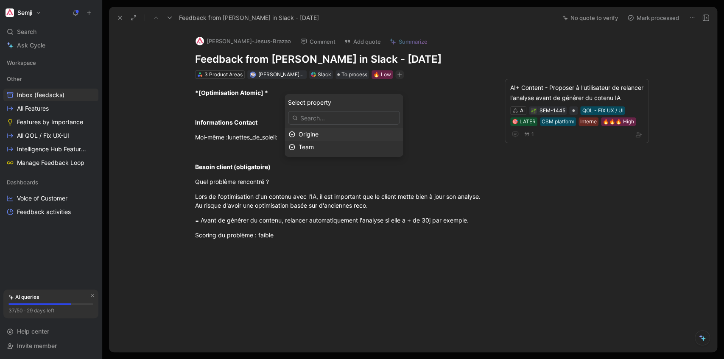
click at [345, 136] on div "Origine" at bounding box center [349, 134] width 101 height 10
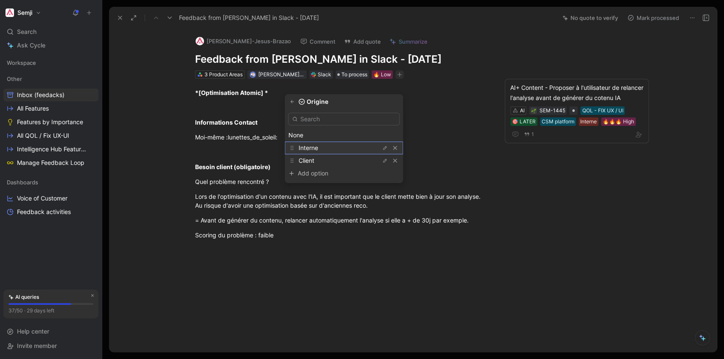
click at [330, 148] on div "Interne" at bounding box center [331, 148] width 64 height 10
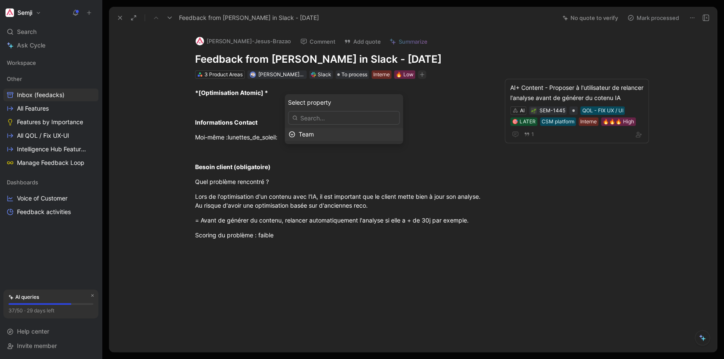
click at [328, 135] on div "Team" at bounding box center [349, 134] width 101 height 10
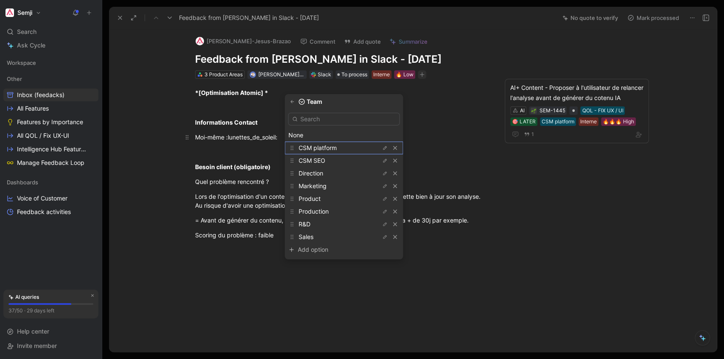
click at [336, 149] on span "CSM platform" at bounding box center [318, 147] width 38 height 7
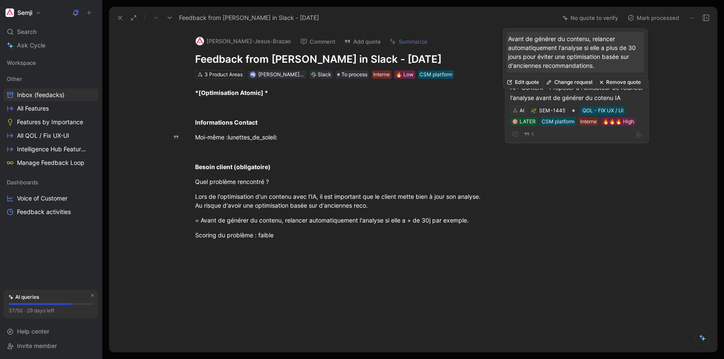
click at [578, 103] on div "AI+ Content - Proposer à l'utilisateur de relancer l'analyse avant de générer d…" at bounding box center [576, 93] width 133 height 20
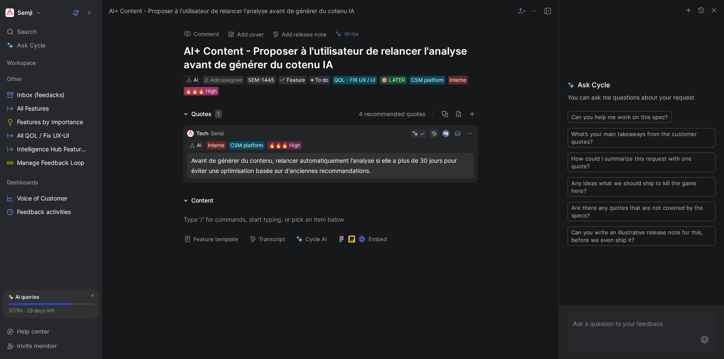
click at [207, 91] on div "🔥🔥🔥 High" at bounding box center [200, 91] width 31 height 8
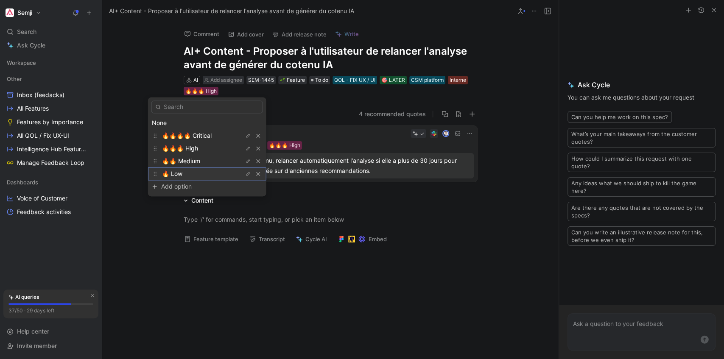
click at [181, 173] on span "🔥 Low" at bounding box center [172, 173] width 20 height 7
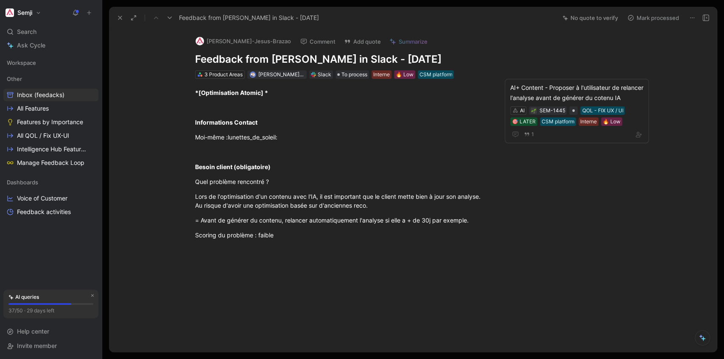
click at [653, 19] on button "Mark processed" at bounding box center [652, 18] width 59 height 12
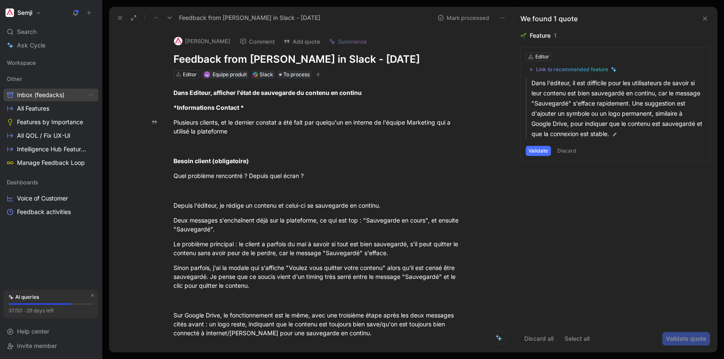
click at [32, 95] on span "Inbox (feedacks)" at bounding box center [40, 95] width 47 height 8
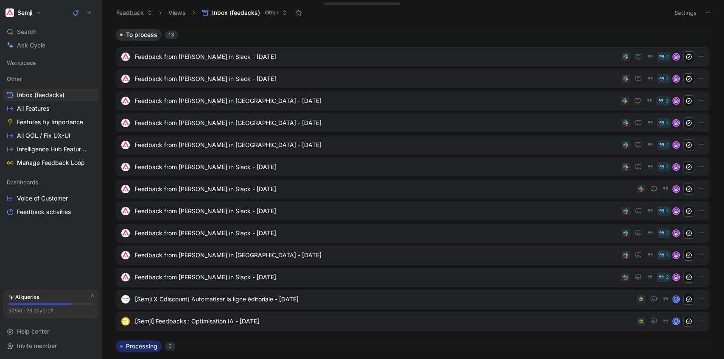
click at [429, 24] on header "Feedback Views Inbox (feedacks) Other Settings" at bounding box center [413, 12] width 622 height 25
